Goal: Task Accomplishment & Management: Manage account settings

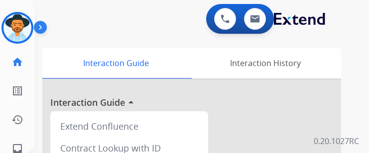
click at [41, 25] on img at bounding box center [42, 29] width 17 height 19
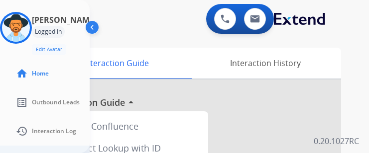
scroll to position [137, 0]
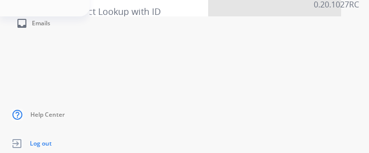
click at [35, 144] on span "Log out" at bounding box center [41, 144] width 22 height 8
